Goal: Check status: Check status

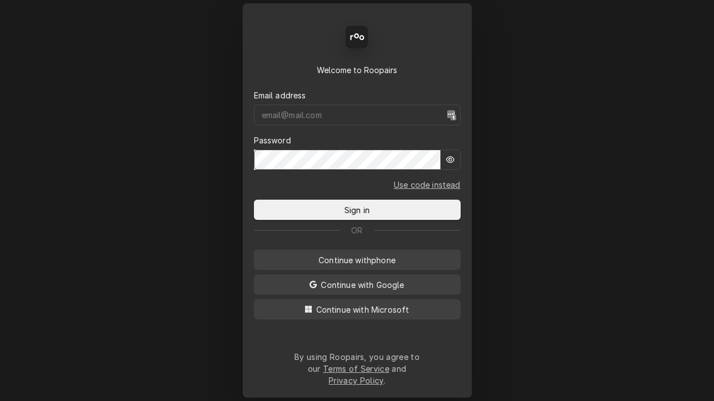
type input "mbrunty.red@yahoo.com"
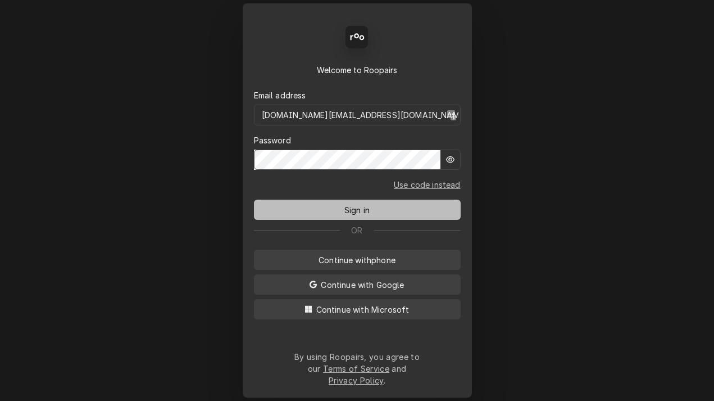
click at [372, 208] on button "Sign in" at bounding box center [357, 209] width 207 height 20
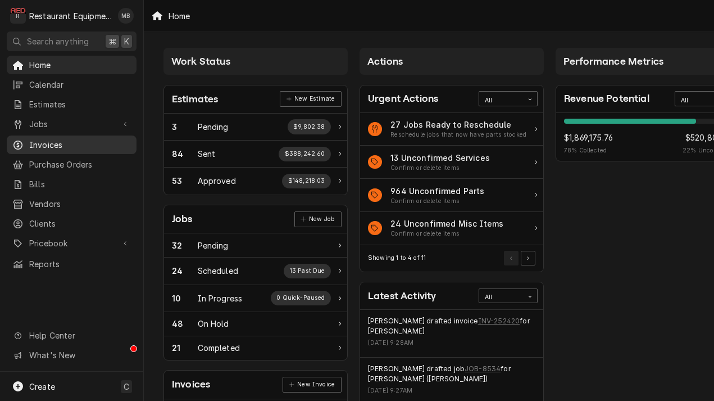
click at [69, 144] on span "Invoices" at bounding box center [80, 145] width 102 height 12
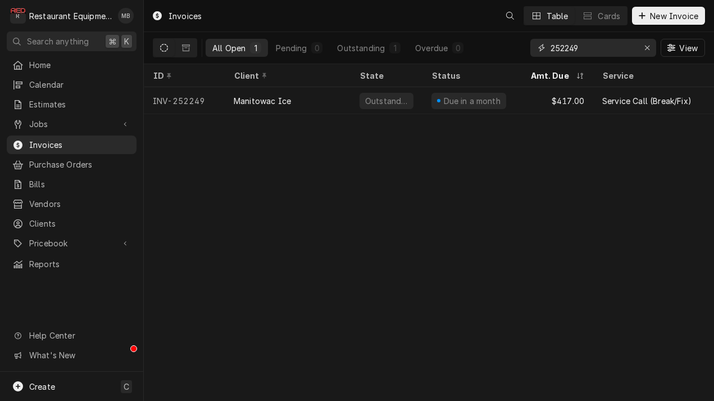
click at [565, 49] on input "252249" at bounding box center [593, 48] width 84 height 18
paste input "Dynamic Content Wrapper"
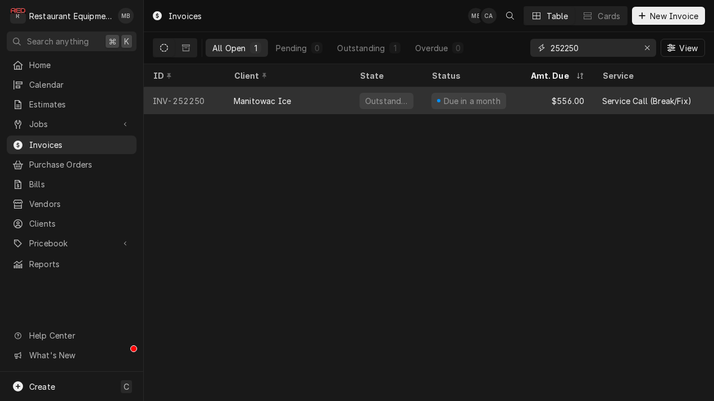
type input "252250"
click at [526, 105] on div "$556.00" at bounding box center [557, 100] width 72 height 27
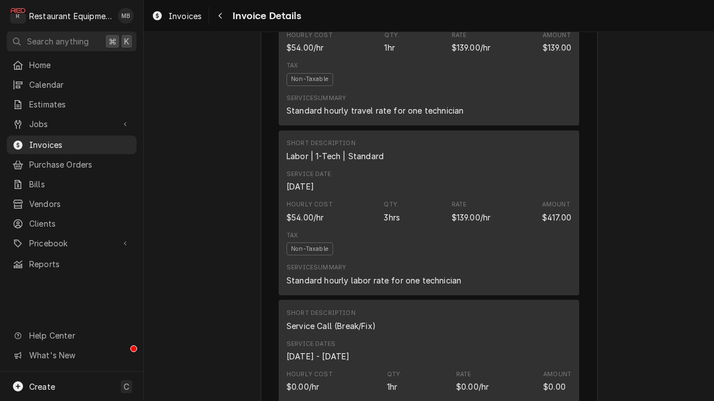
scroll to position [662, 0]
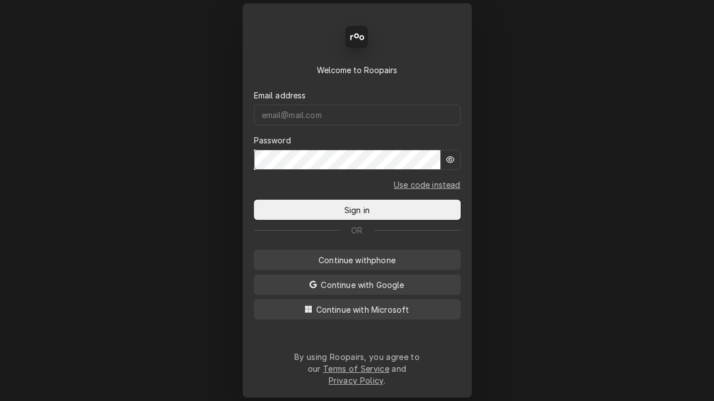
type input "[DOMAIN_NAME][EMAIL_ADDRESS][DOMAIN_NAME]"
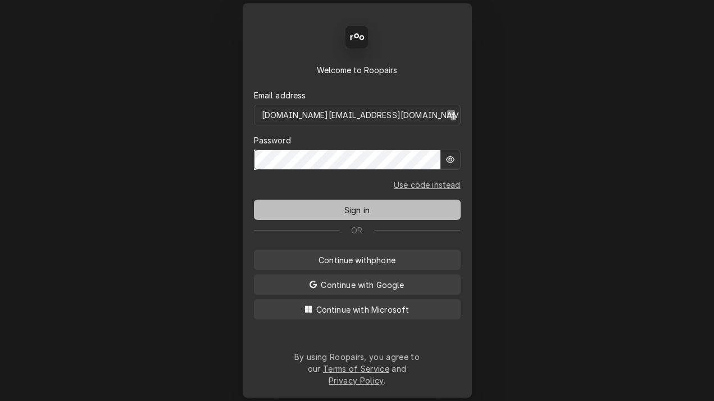
click at [353, 220] on button "Sign in" at bounding box center [357, 209] width 207 height 20
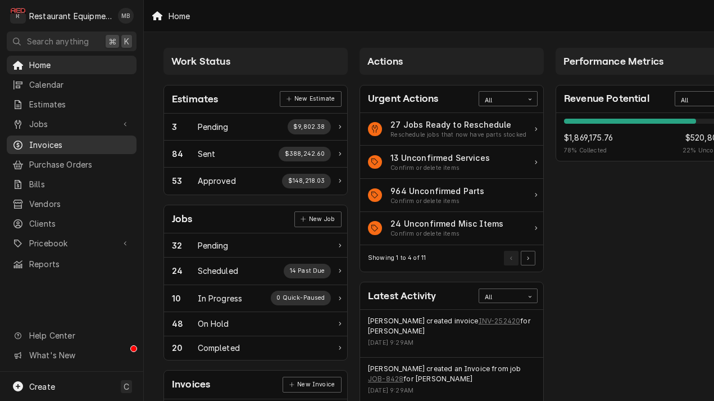
click at [74, 140] on span "Invoices" at bounding box center [80, 145] width 102 height 12
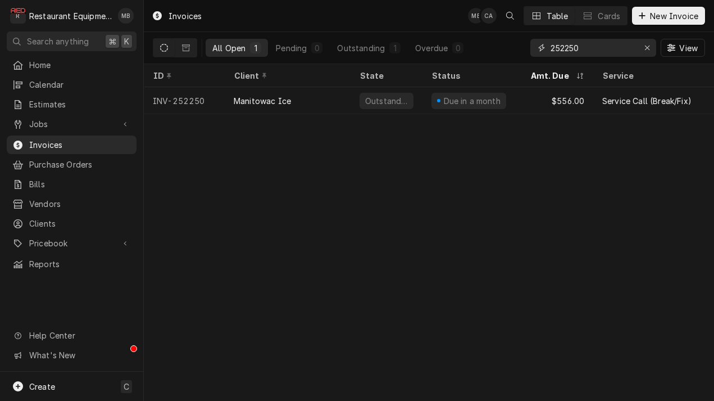
click at [616, 42] on input "252250" at bounding box center [593, 48] width 84 height 18
paste input ":252249"
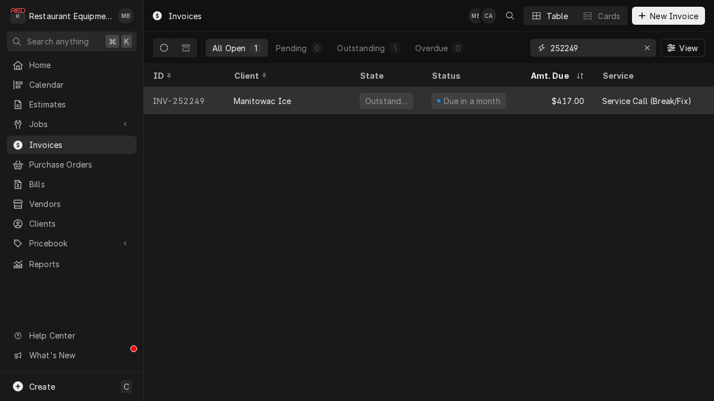
type input "252249"
click at [510, 102] on div "Due in a month" at bounding box center [472, 100] width 99 height 27
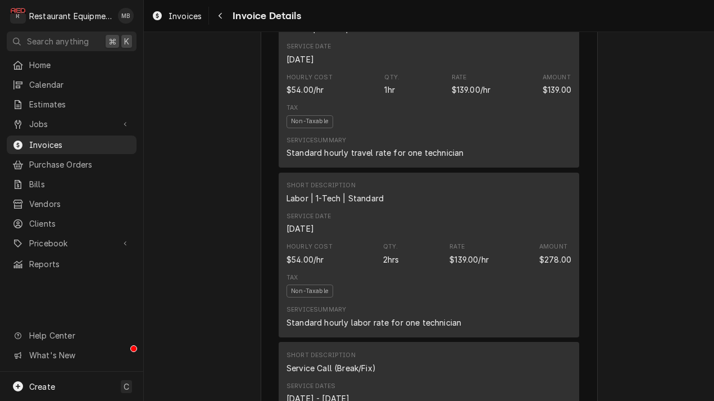
scroll to position [609, 0]
